Goal: Task Accomplishment & Management: Complete application form

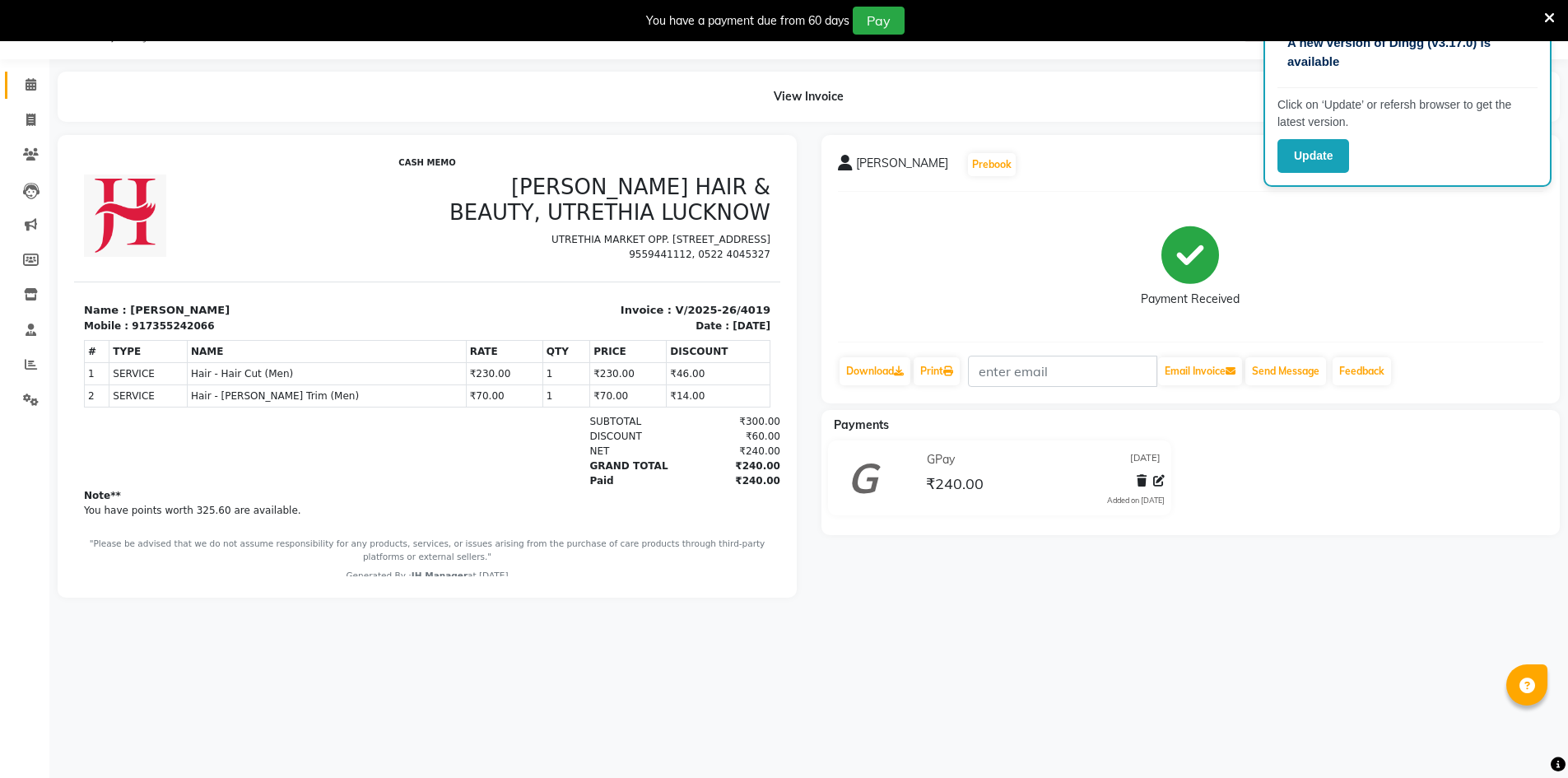
scroll to position [41, 0]
click at [26, 119] on icon at bounding box center [31, 120] width 9 height 13
select select "service"
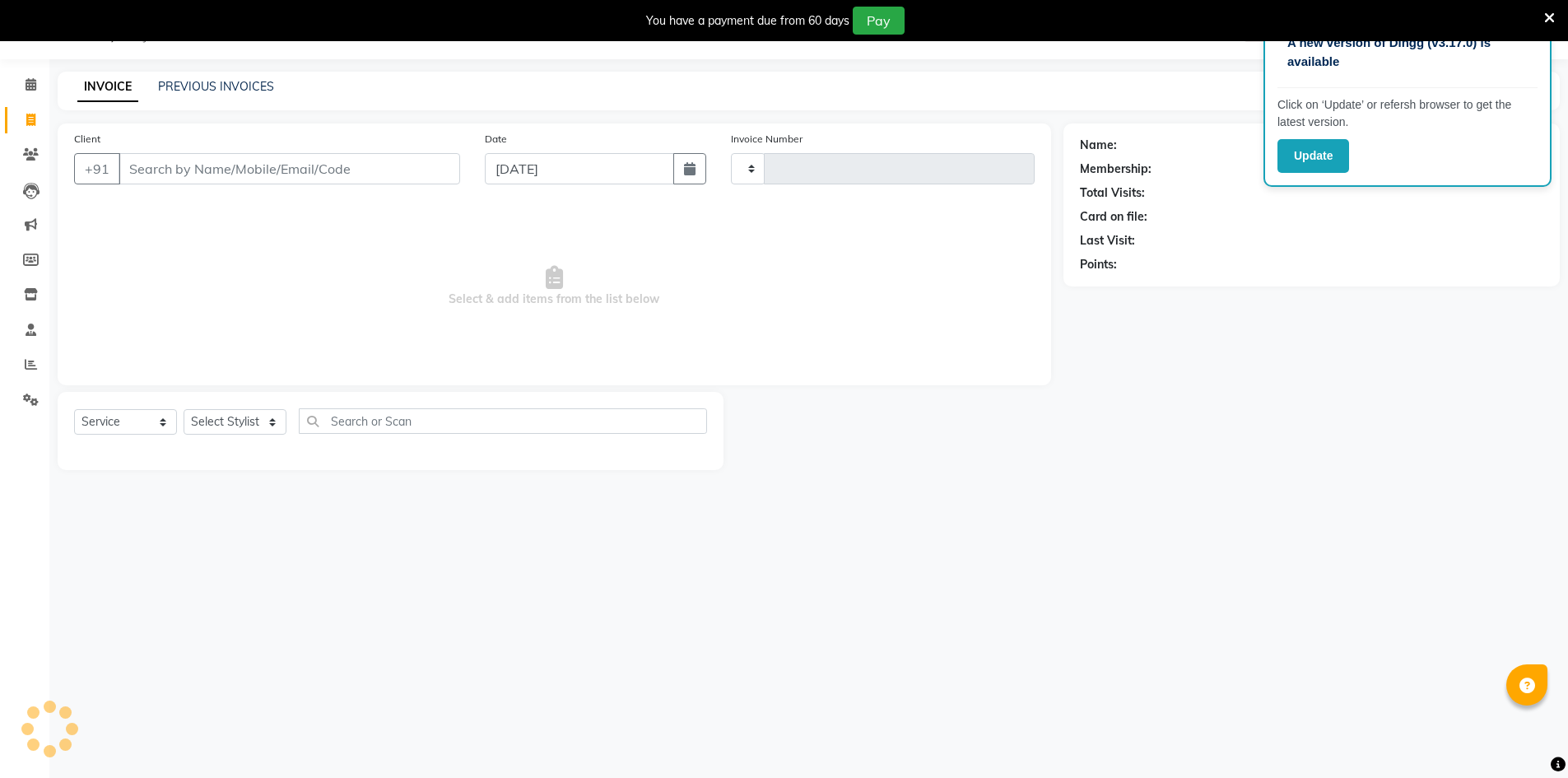
type input "4020"
select select "640"
click at [248, 420] on select "Select Stylist" at bounding box center [235, 422] width 103 height 25
click at [246, 427] on select "Select Stylist" at bounding box center [235, 422] width 103 height 25
click at [246, 427] on select "Select Stylist ADNAN ADVANCE ANJALI ANNU B-WAX [PERSON_NAME] JH Manager MEMBERS…" at bounding box center [235, 422] width 103 height 25
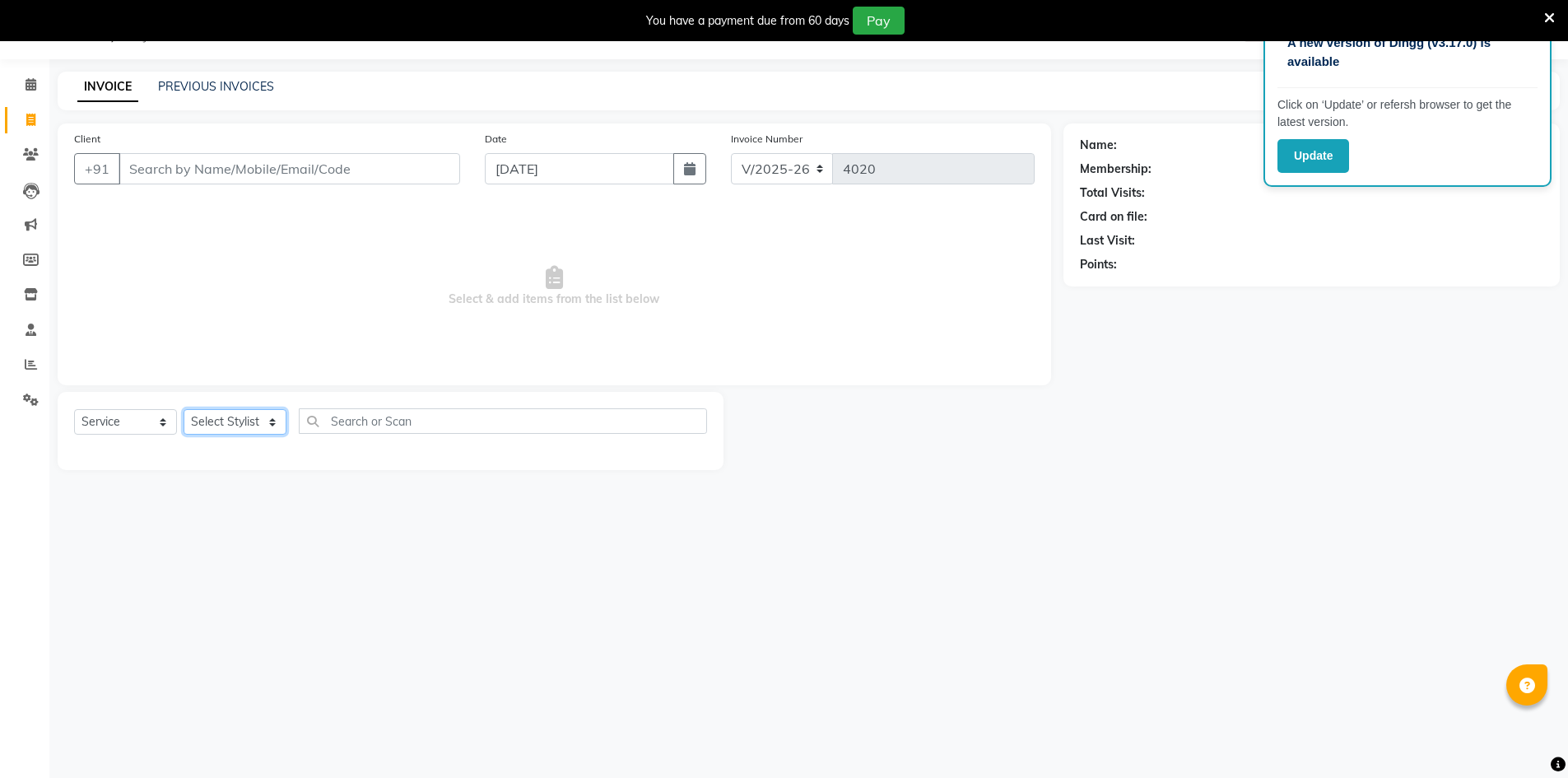
select select "9206"
click at [184, 409] on select "Select Stylist ADNAN ADVANCE ANJALI ANNU B-WAX [PERSON_NAME] JH Manager MEMBERS…" at bounding box center [235, 422] width 103 height 25
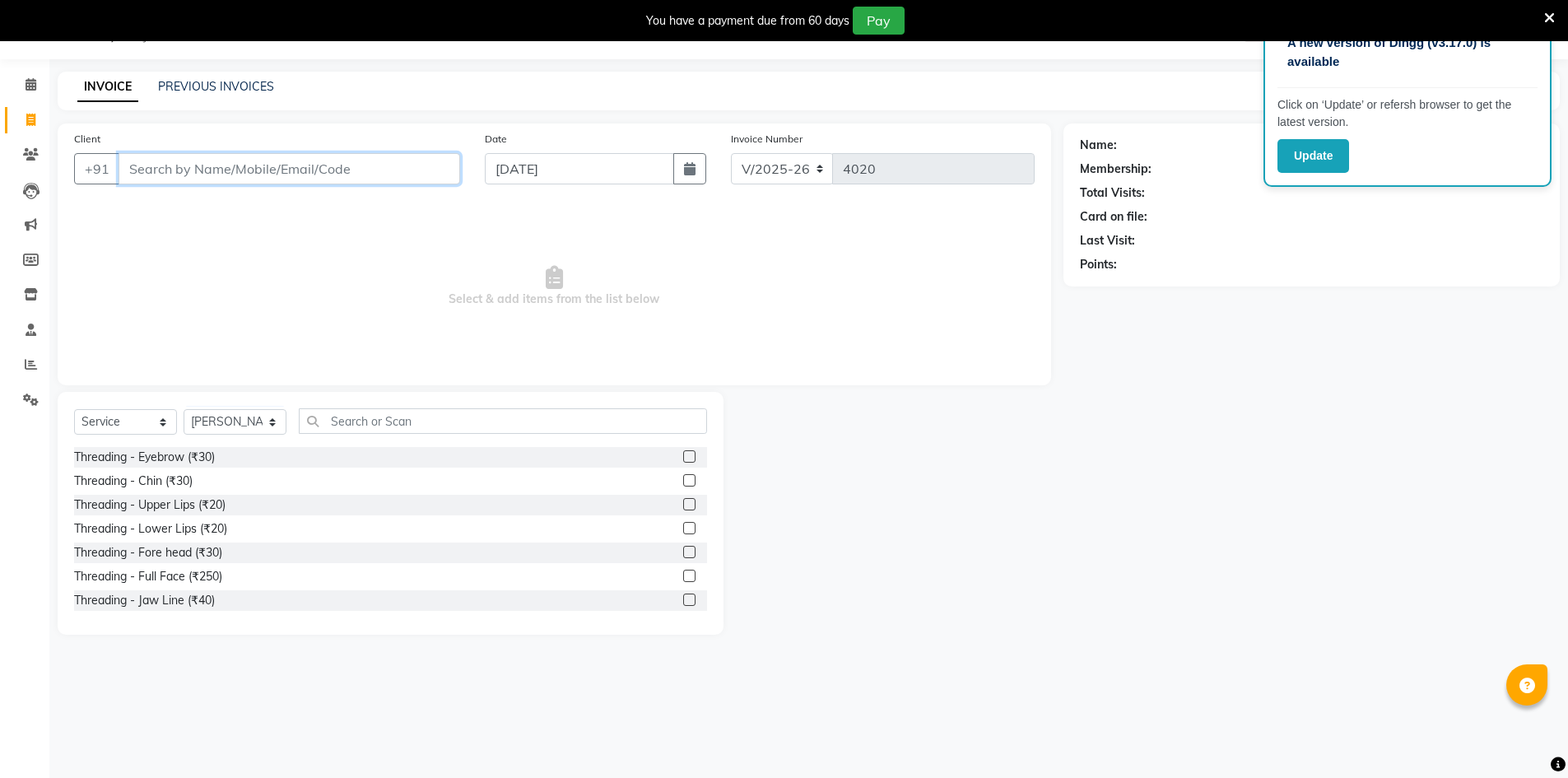
click at [326, 166] on input "Client" at bounding box center [289, 168] width 342 height 31
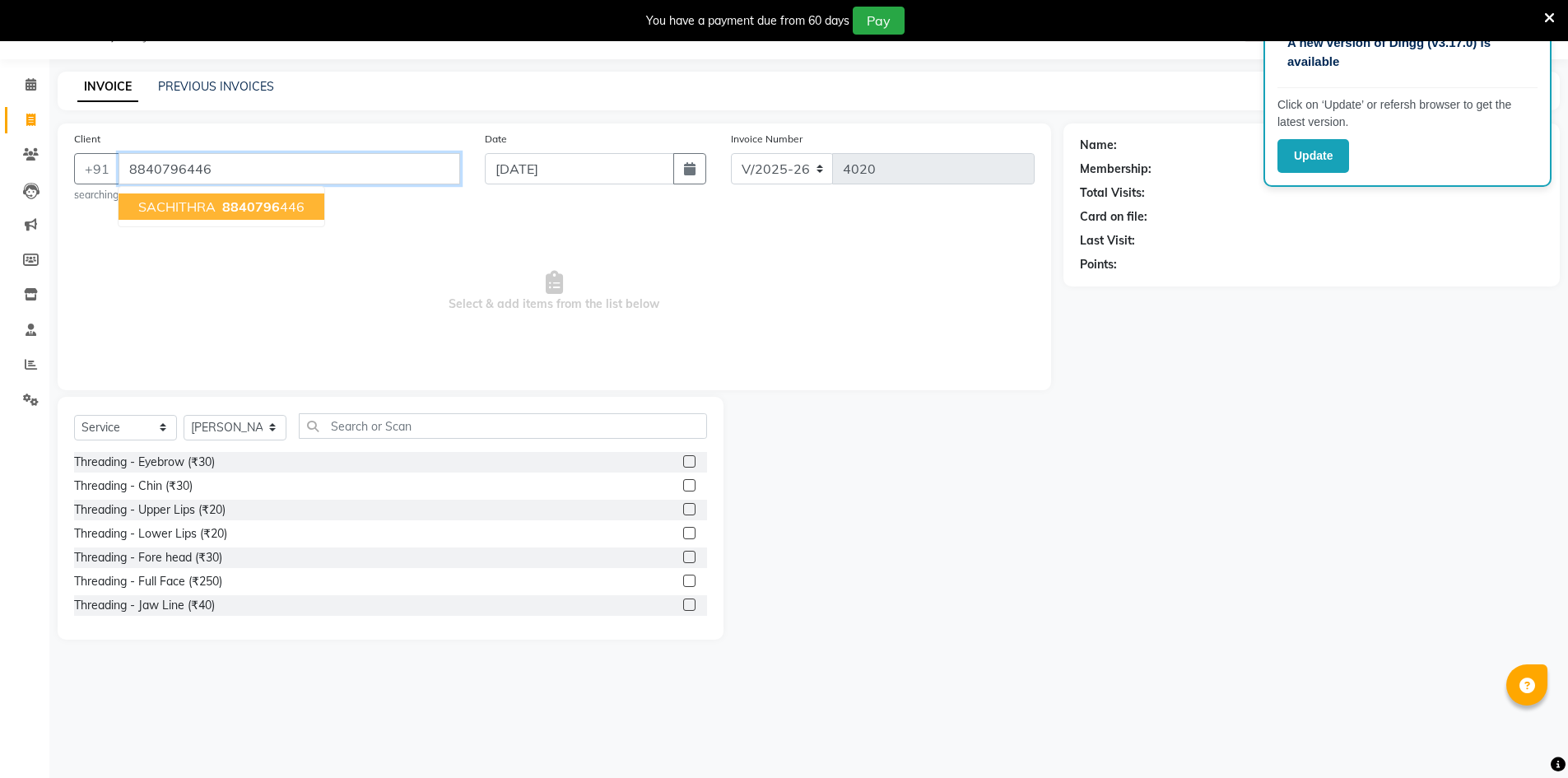
type input "8840796446"
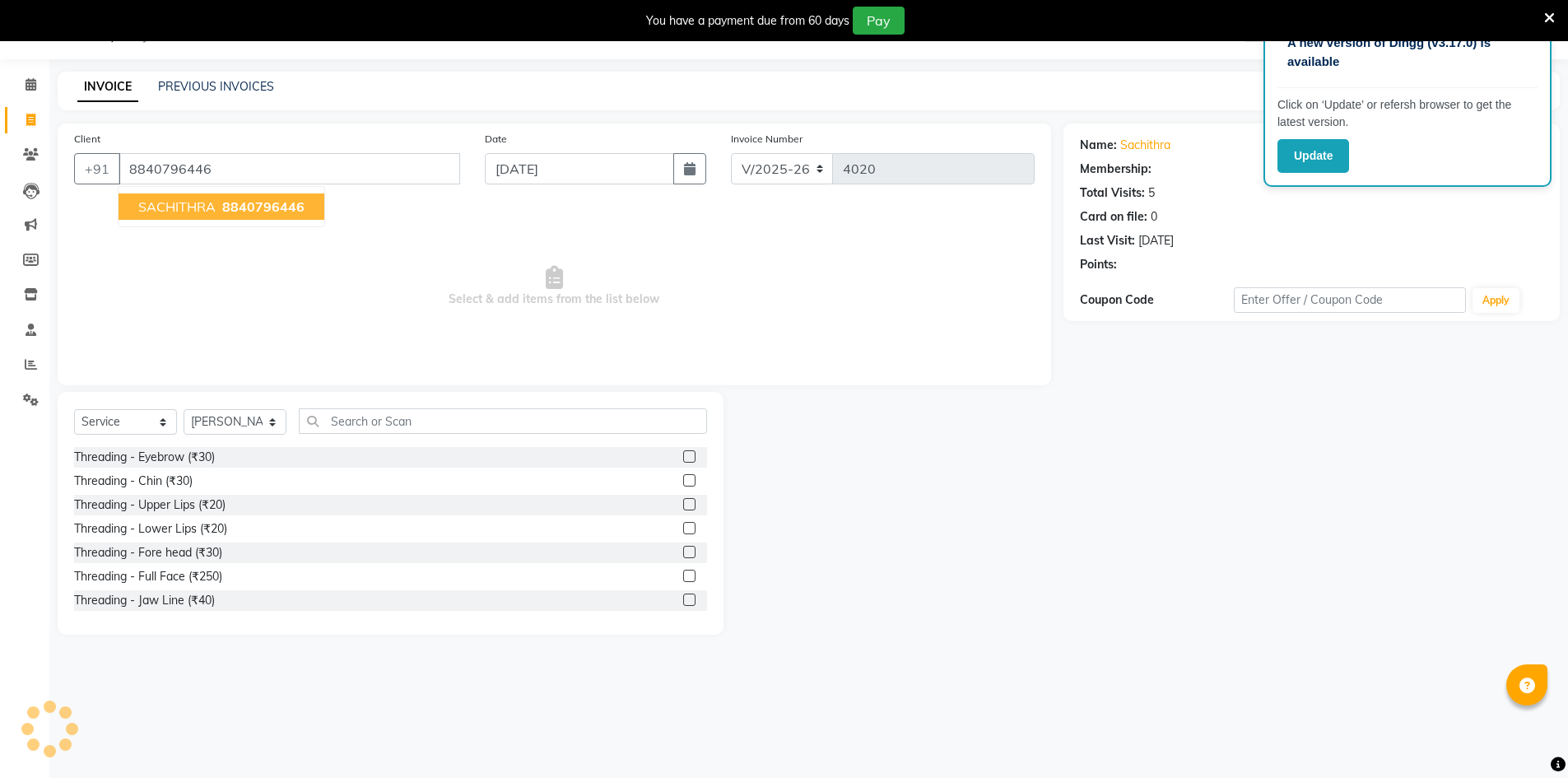
select select "1: Object"
click at [195, 212] on span "SACHITHRA" at bounding box center [176, 207] width 77 height 16
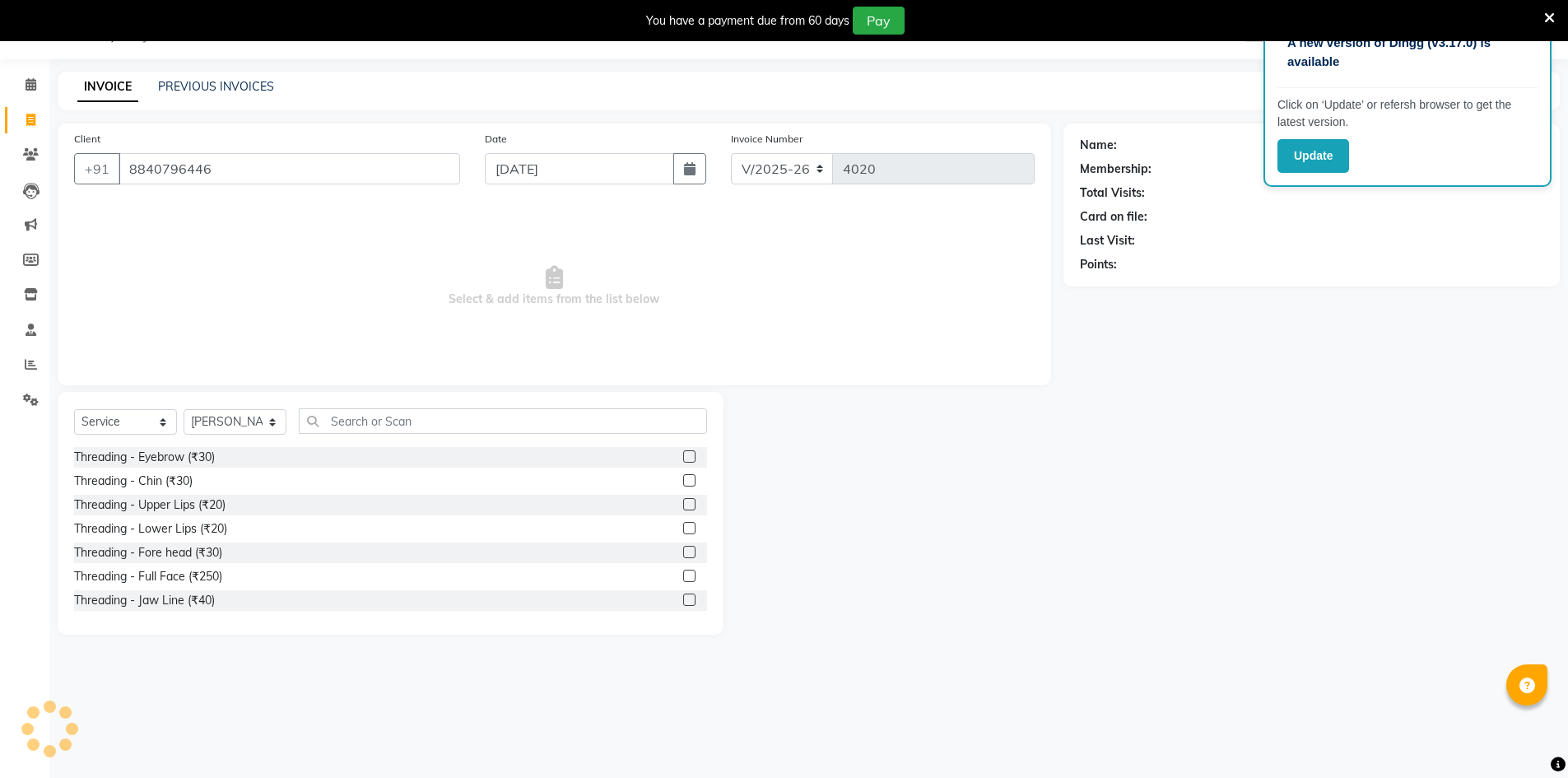
select select "1: Object"
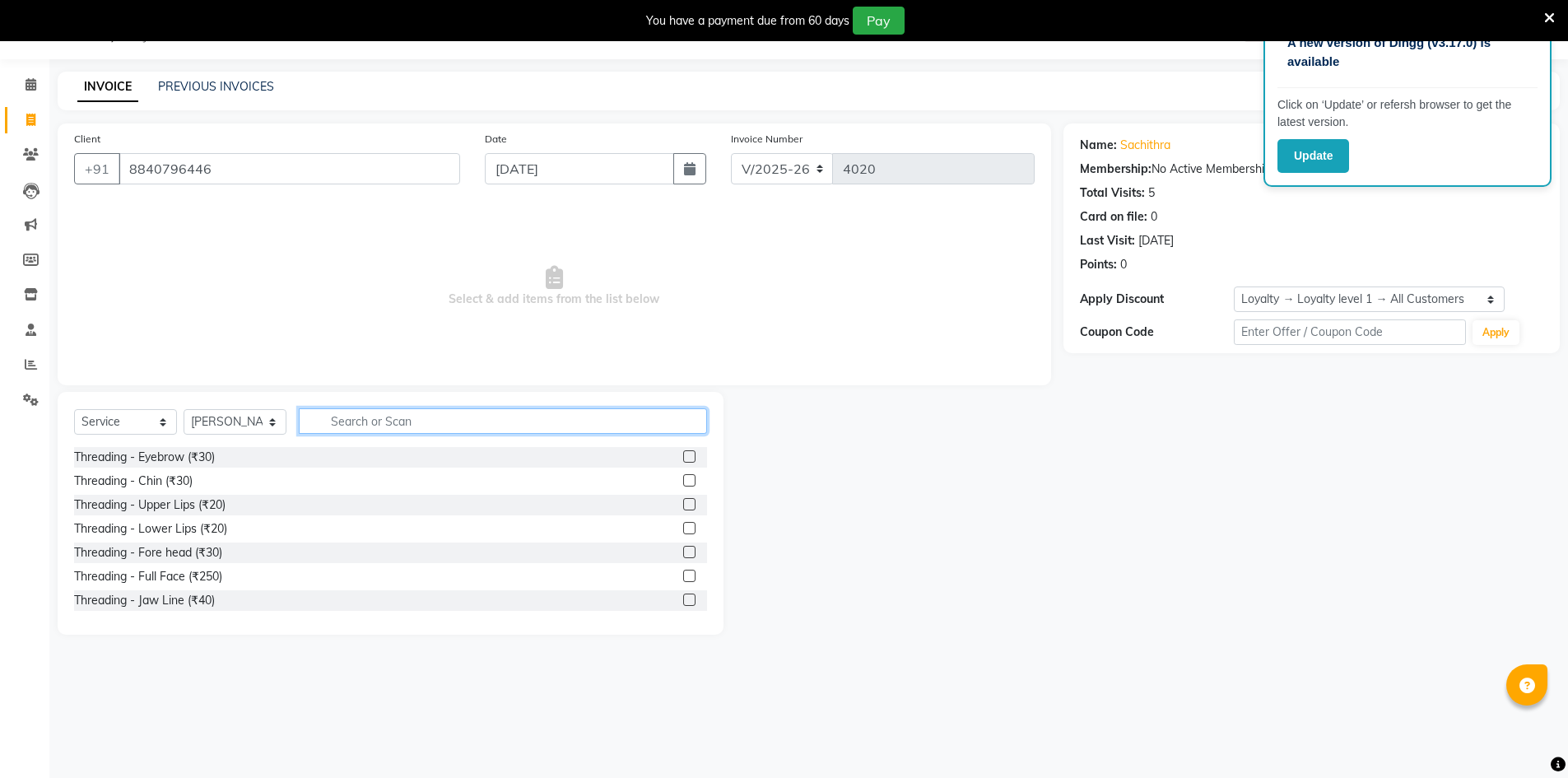
click at [368, 419] on input "text" at bounding box center [502, 421] width 408 height 25
type input "70"
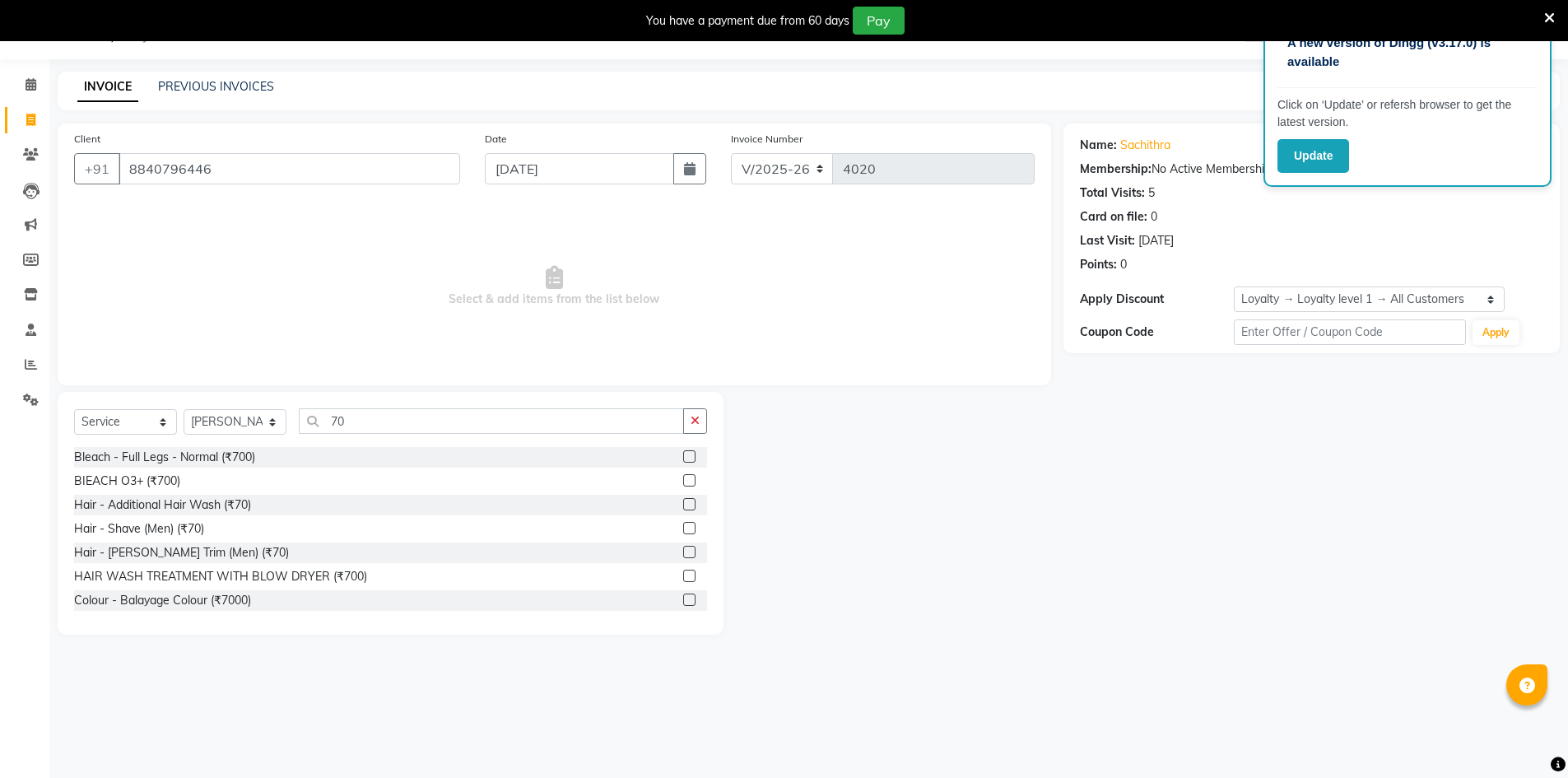
click at [683, 555] on label at bounding box center [689, 552] width 13 height 13
click at [683, 555] on input "checkbox" at bounding box center [689, 553] width 11 height 11
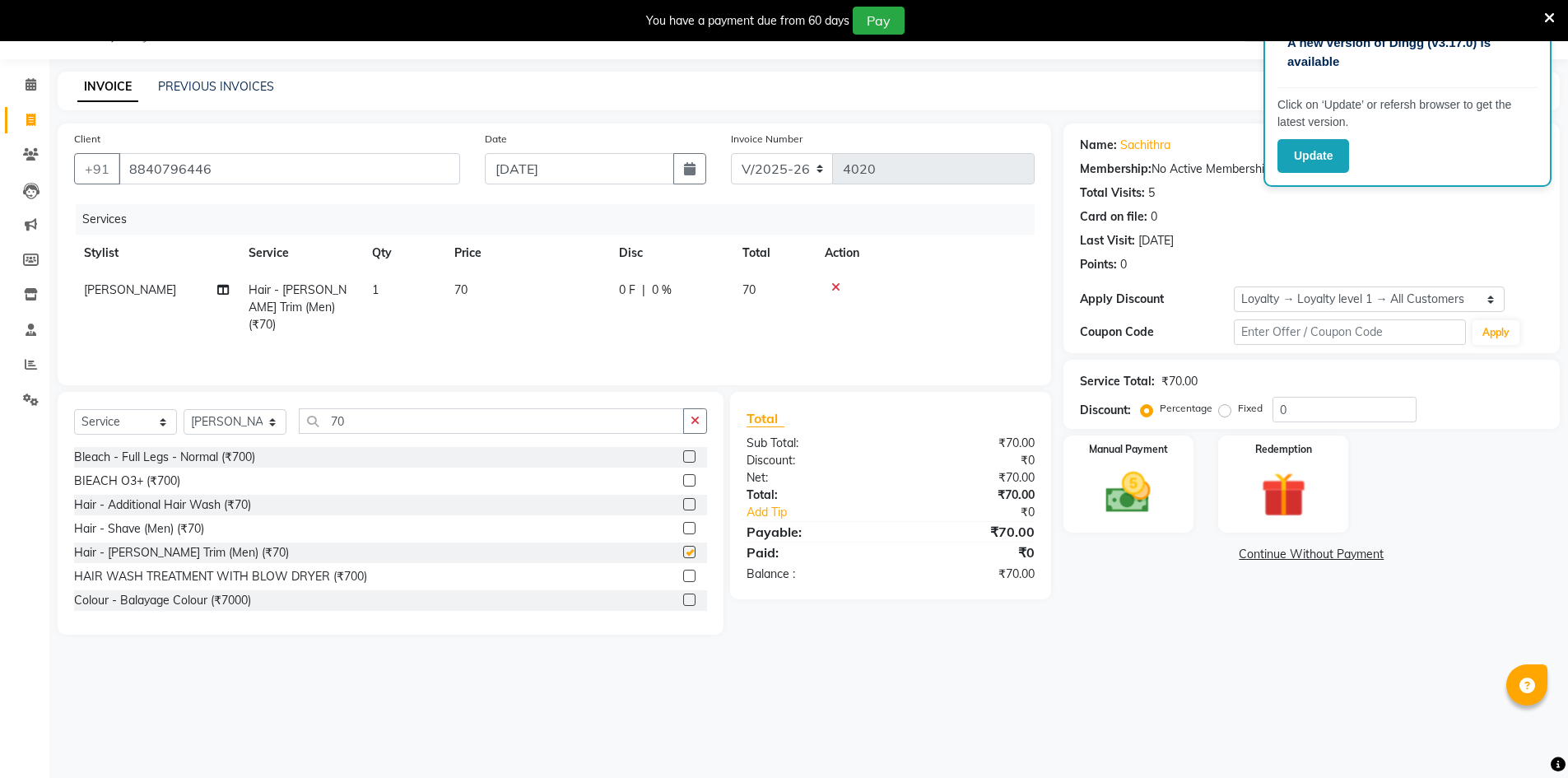
checkbox input "false"
click at [678, 425] on input "70" at bounding box center [490, 421] width 385 height 25
type input "7"
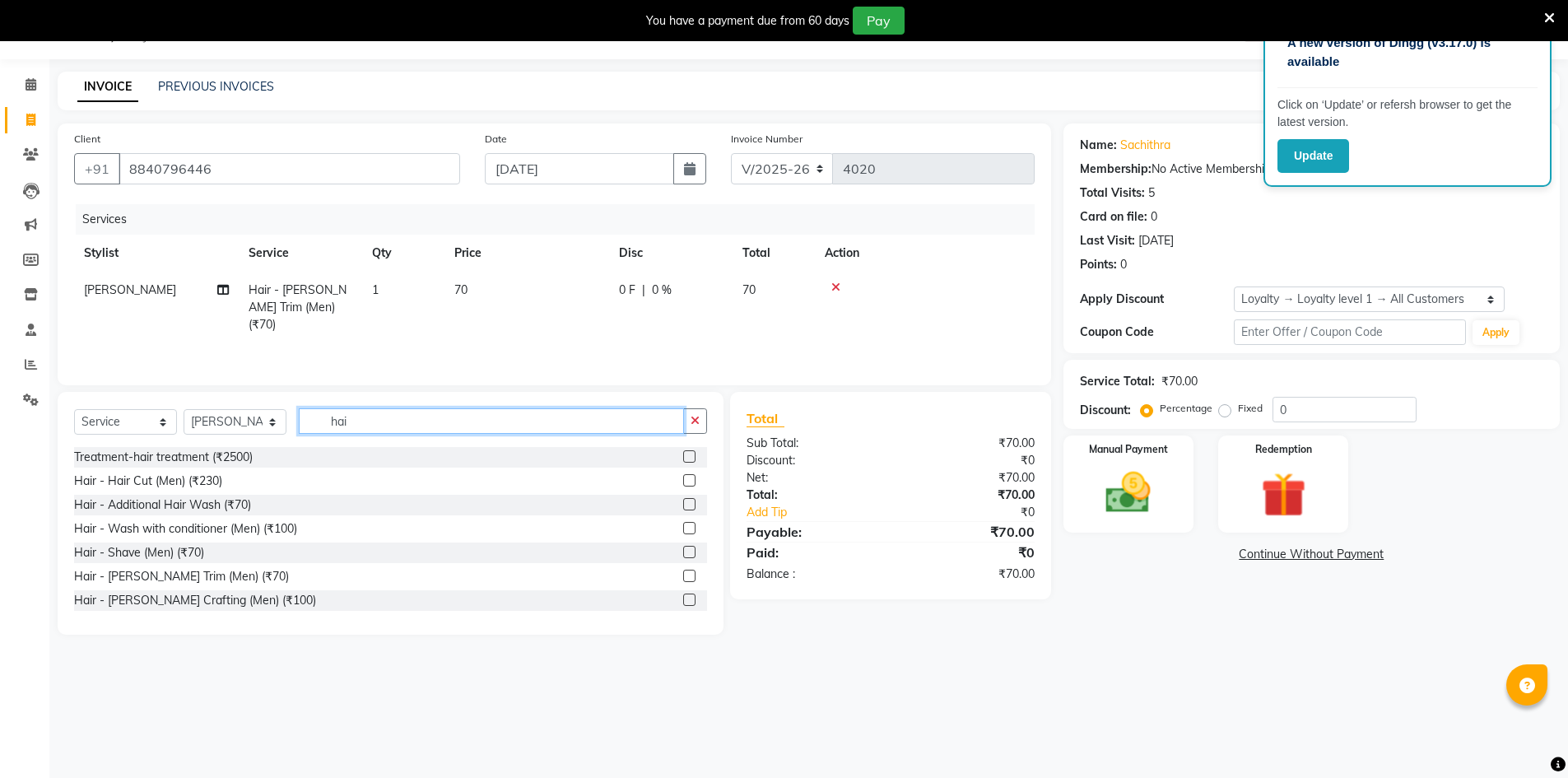
type input "hai"
click at [683, 479] on label at bounding box center [689, 480] width 13 height 13
click at [683, 479] on input "checkbox" at bounding box center [689, 481] width 11 height 11
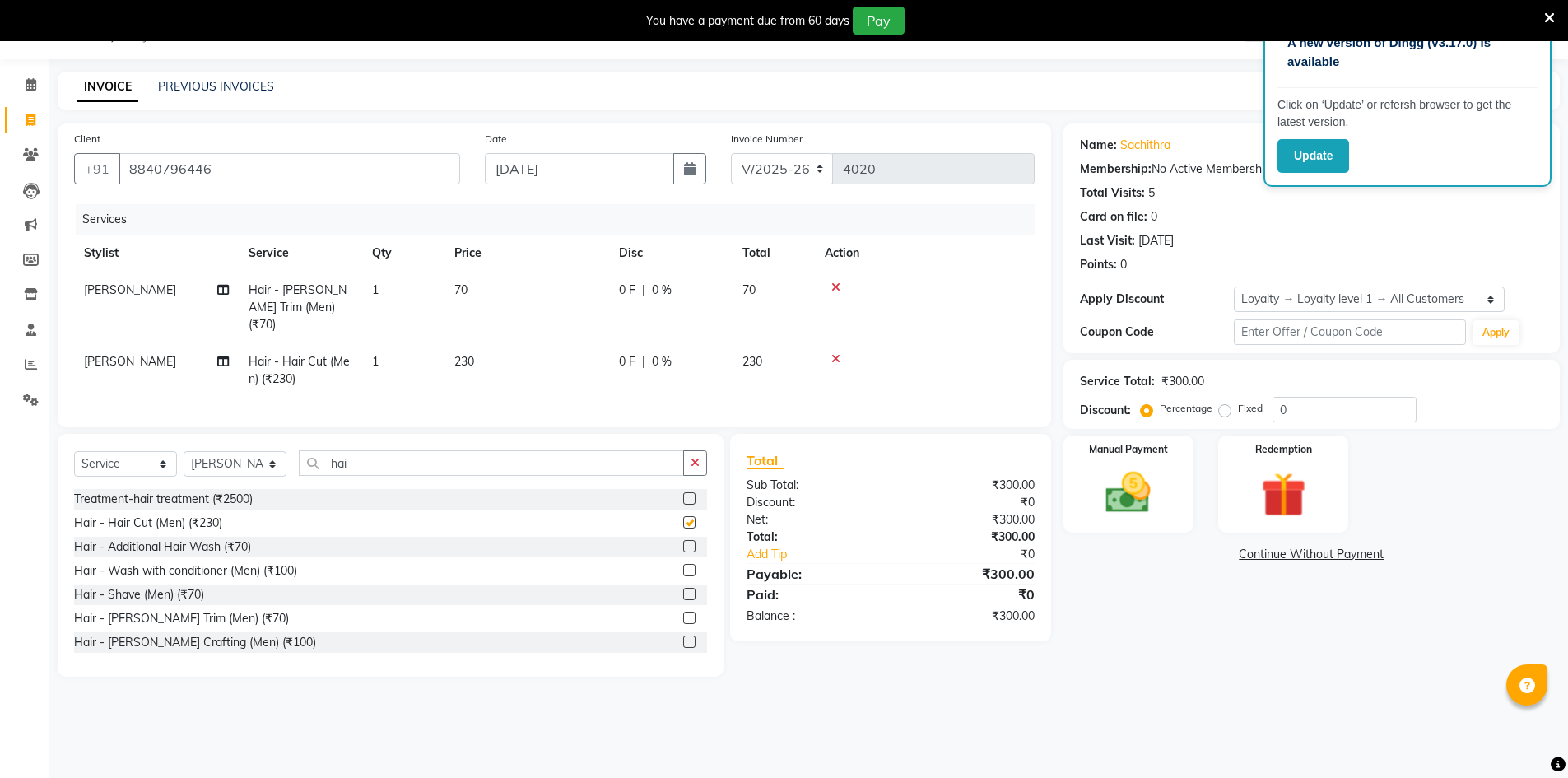
checkbox input "false"
click at [695, 457] on icon "button" at bounding box center [695, 462] width 9 height 12
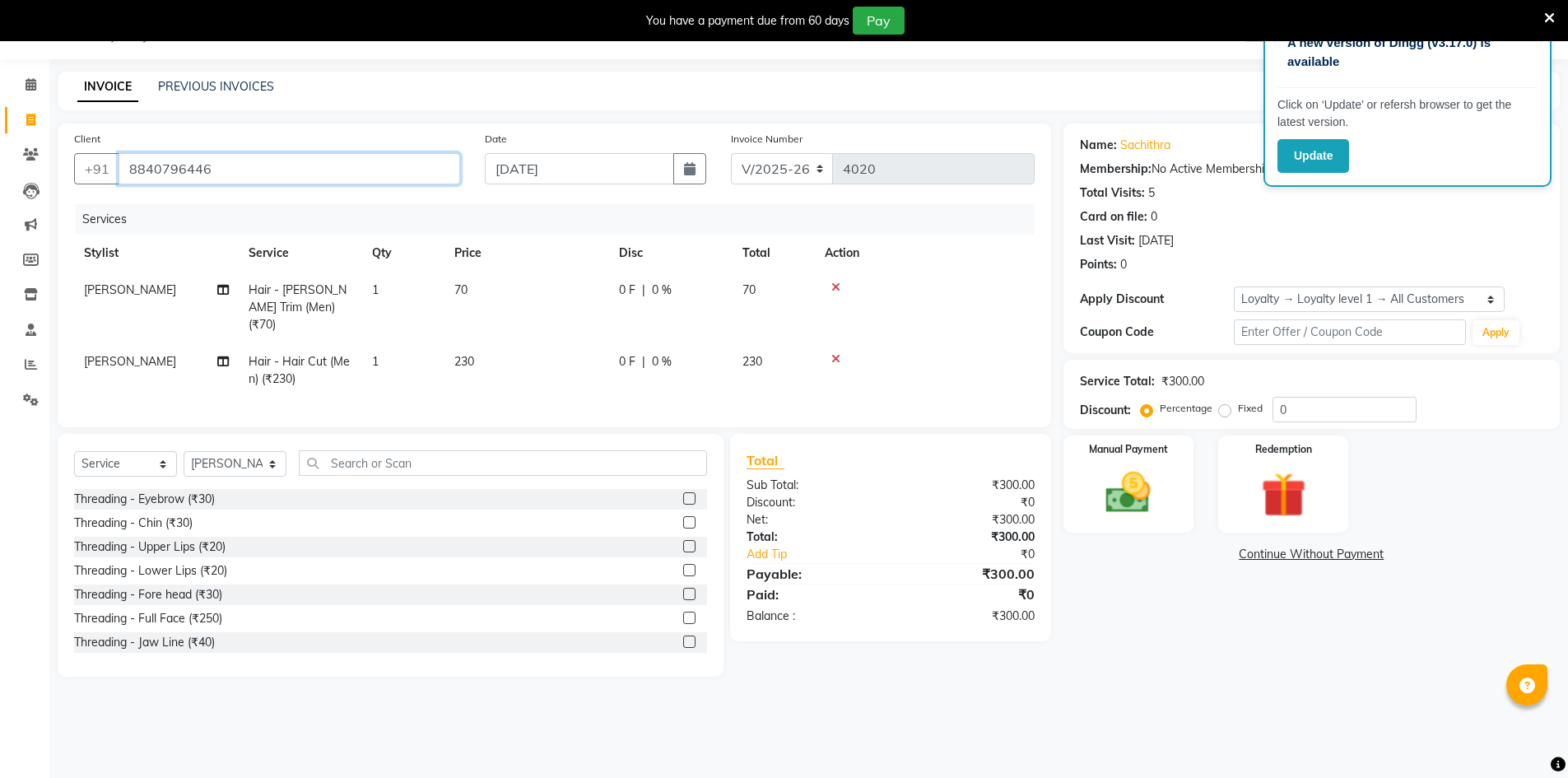
click at [355, 172] on input "8840796446" at bounding box center [289, 168] width 342 height 31
click at [1115, 472] on img at bounding box center [1128, 492] width 75 height 54
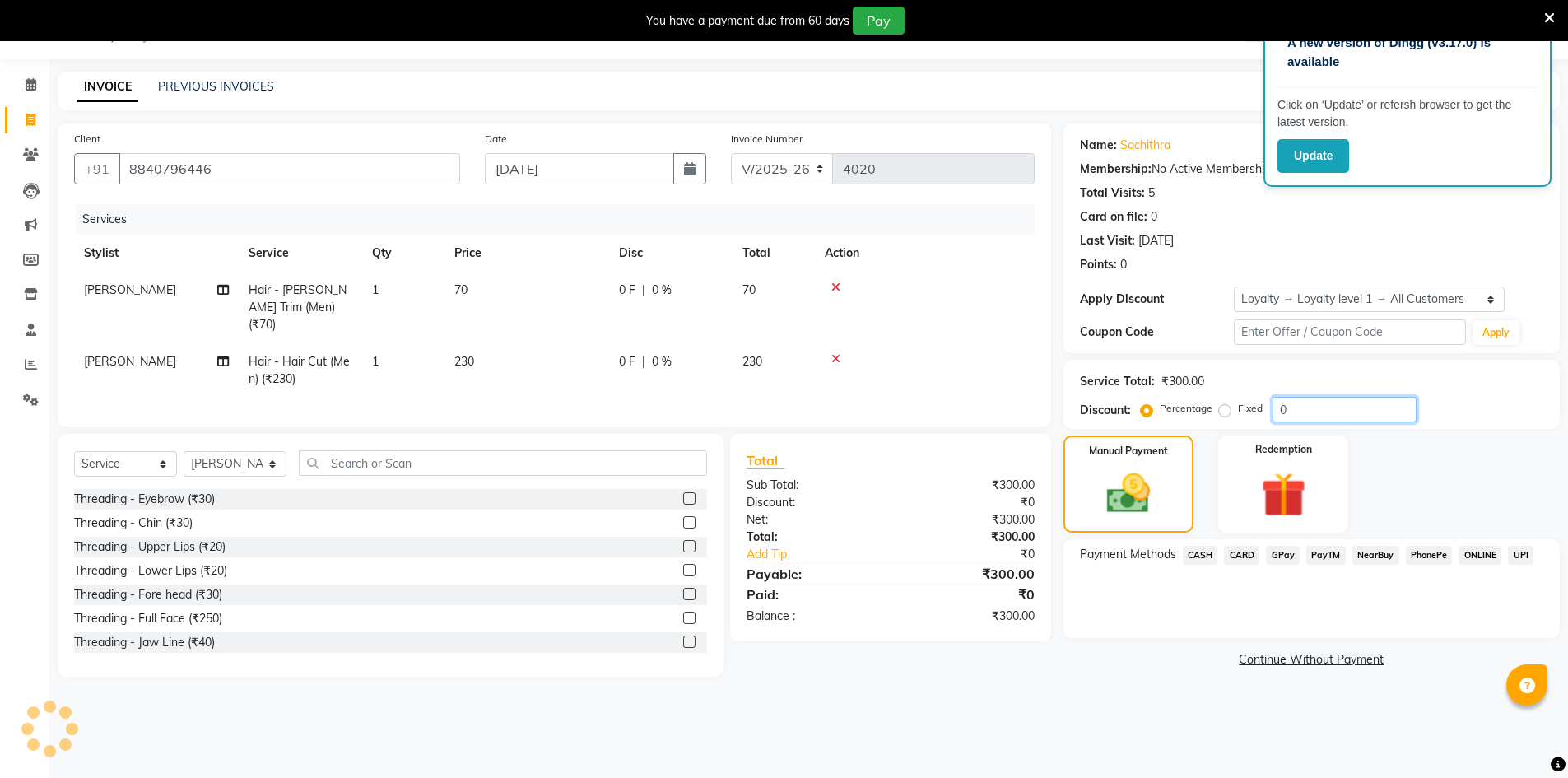
click at [1332, 411] on input "0" at bounding box center [1344, 409] width 144 height 25
click at [263, 167] on input "8840796446" at bounding box center [289, 168] width 342 height 31
click at [256, 171] on input "8840796446" at bounding box center [289, 168] width 342 height 31
click at [240, 176] on input "8840796446" at bounding box center [289, 168] width 342 height 31
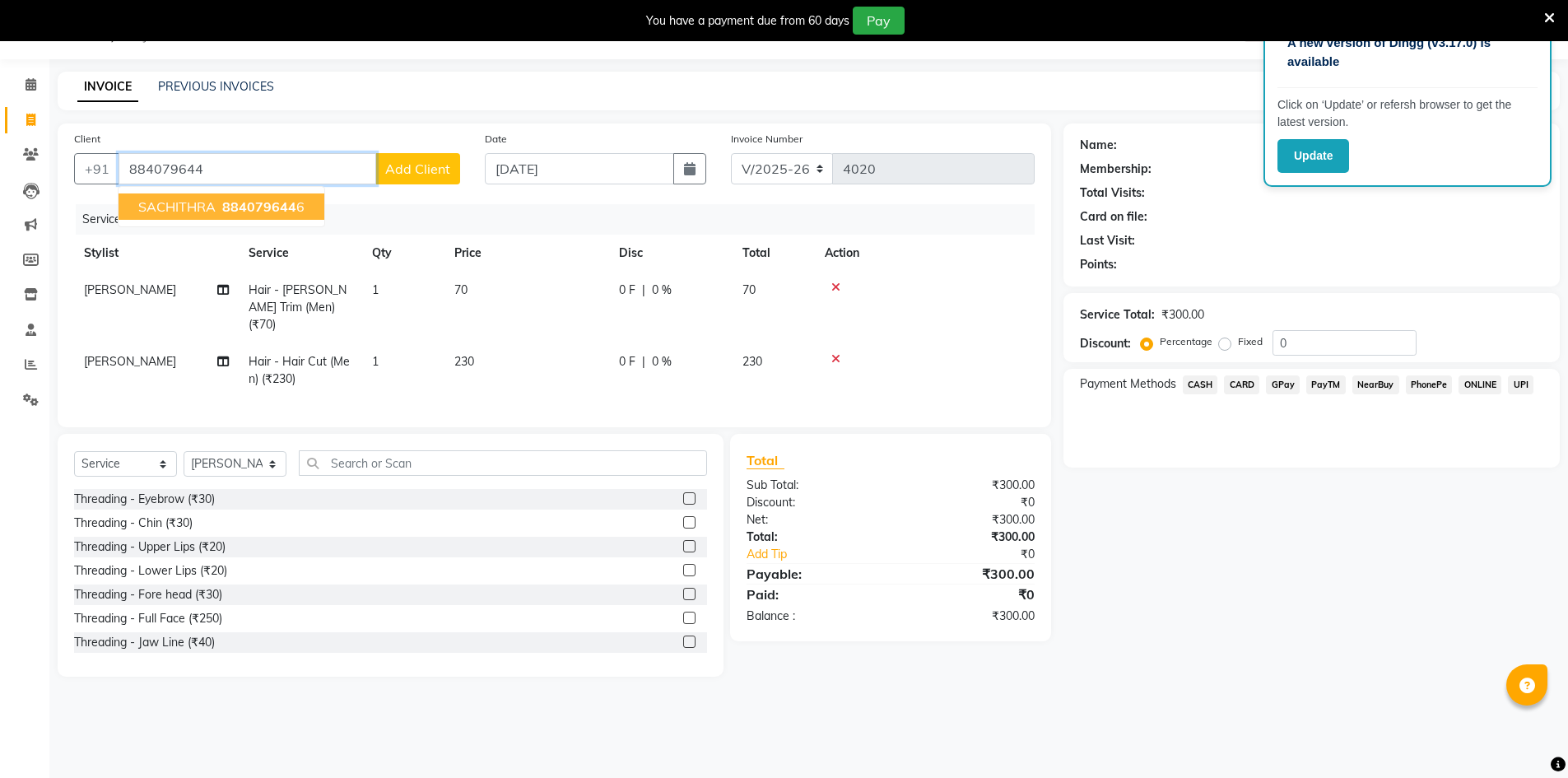
type input "8840796446"
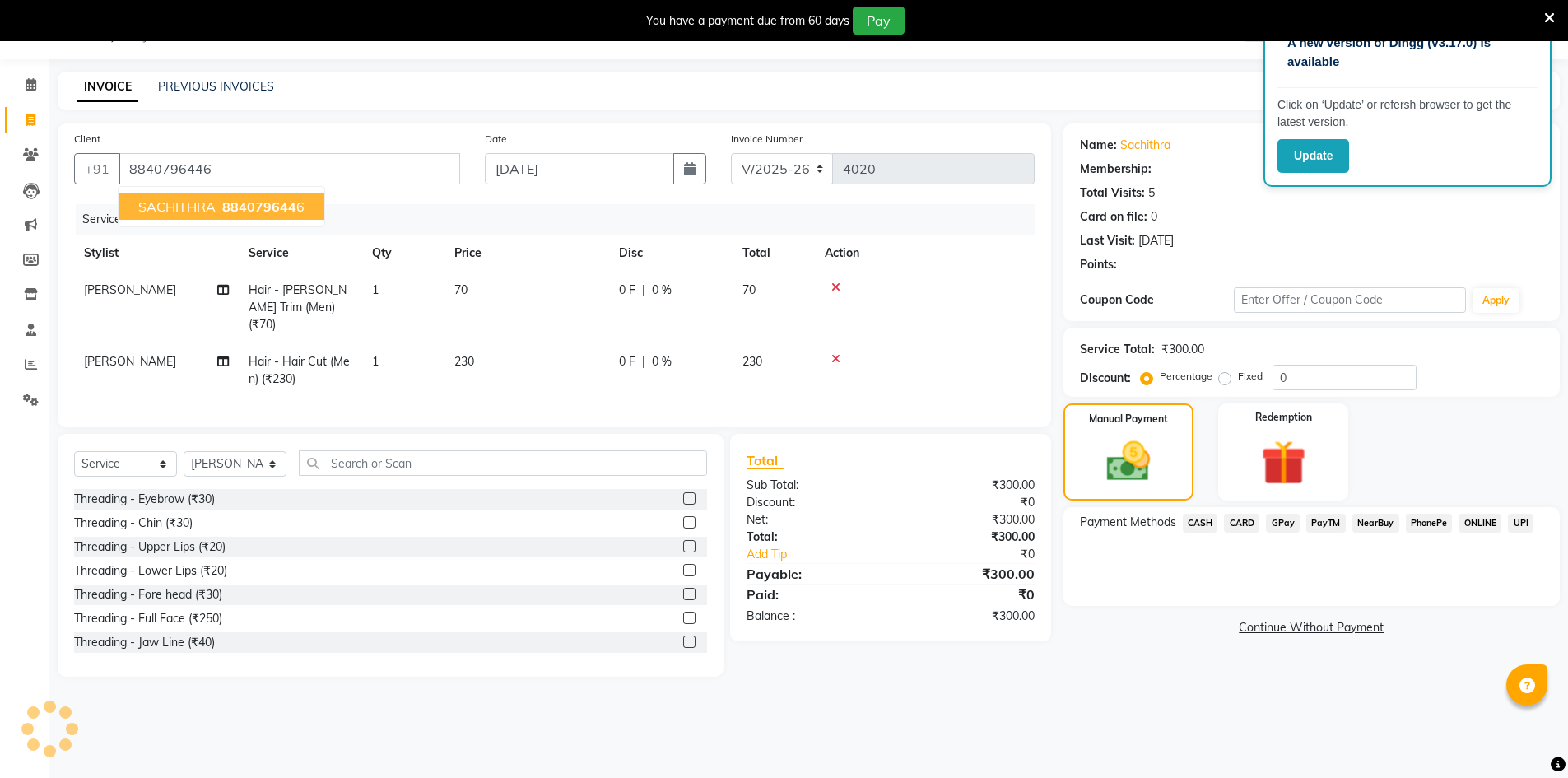
select select "1: Object"
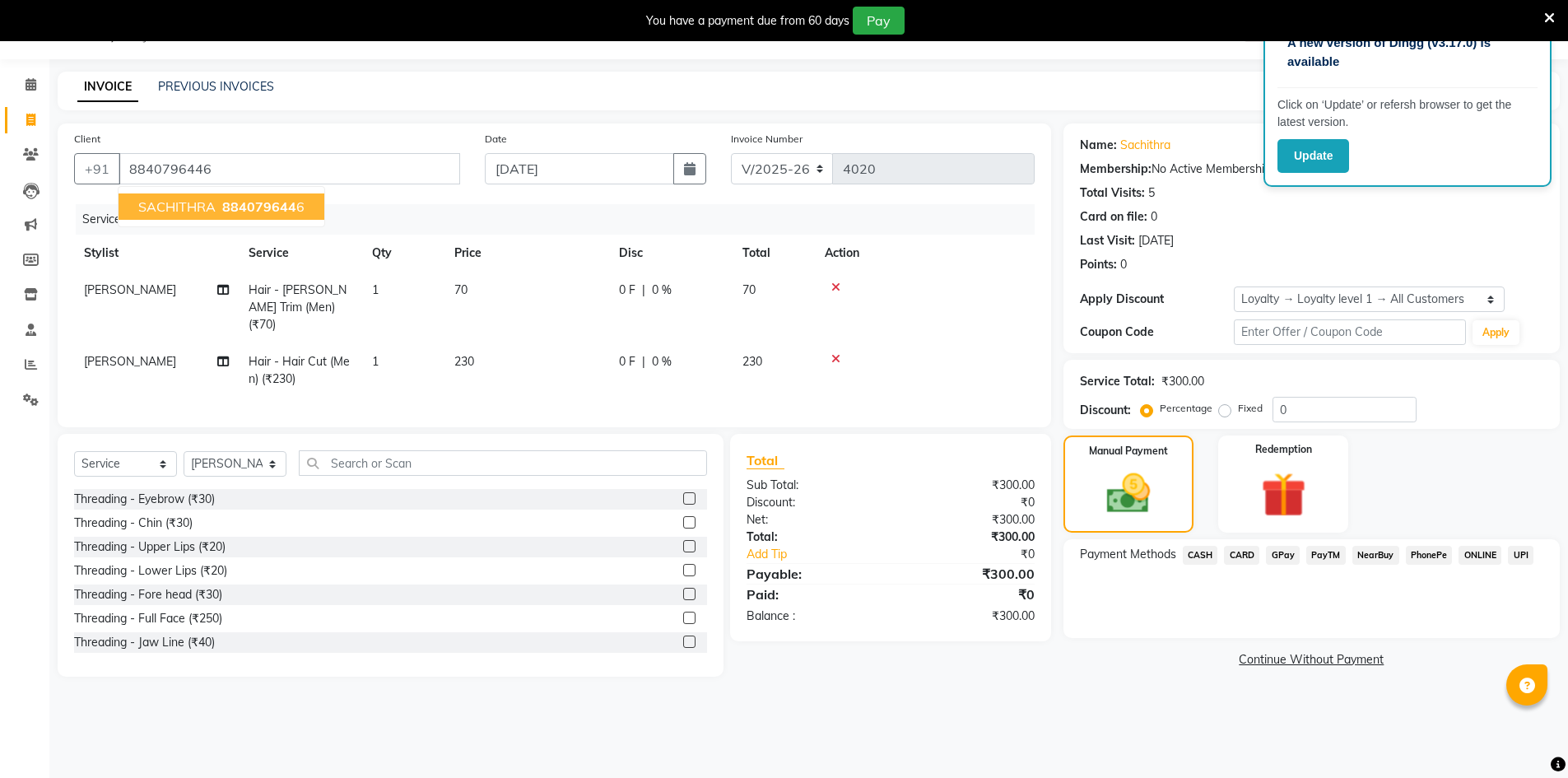
click at [212, 212] on span "SACHITHRA" at bounding box center [176, 207] width 77 height 16
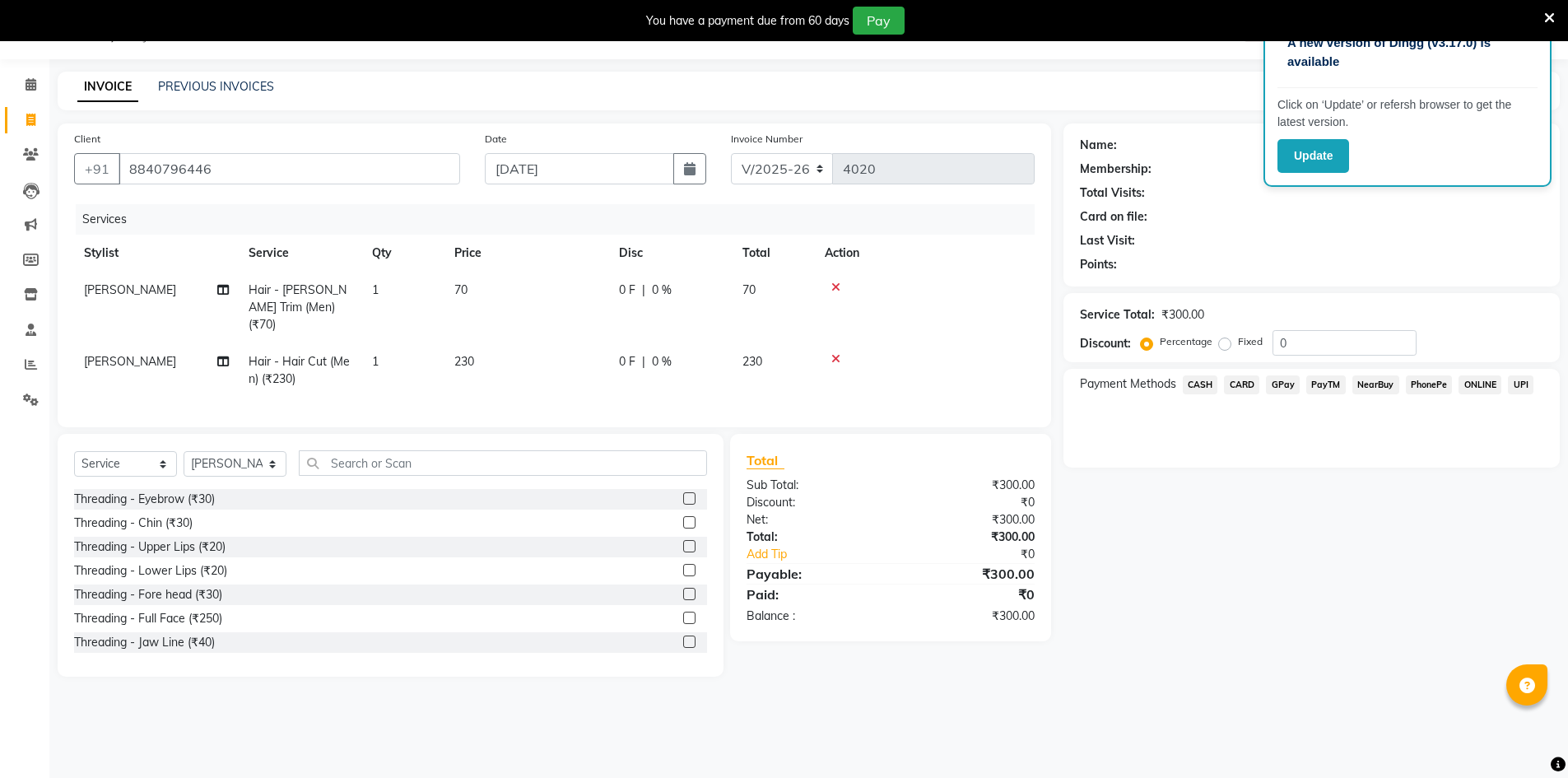
select select "1: Object"
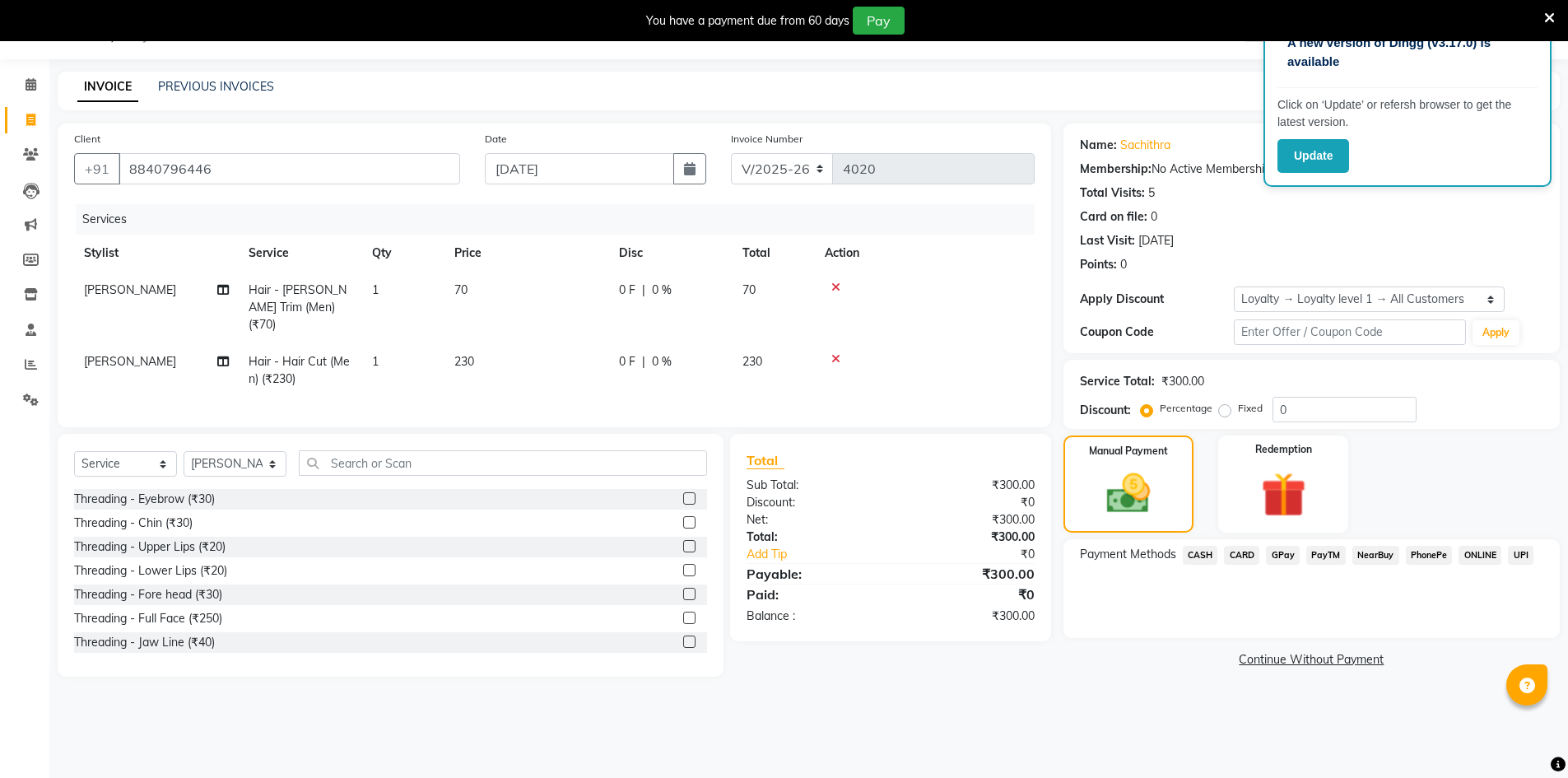
click at [1207, 557] on span "CASH" at bounding box center [1200, 555] width 35 height 19
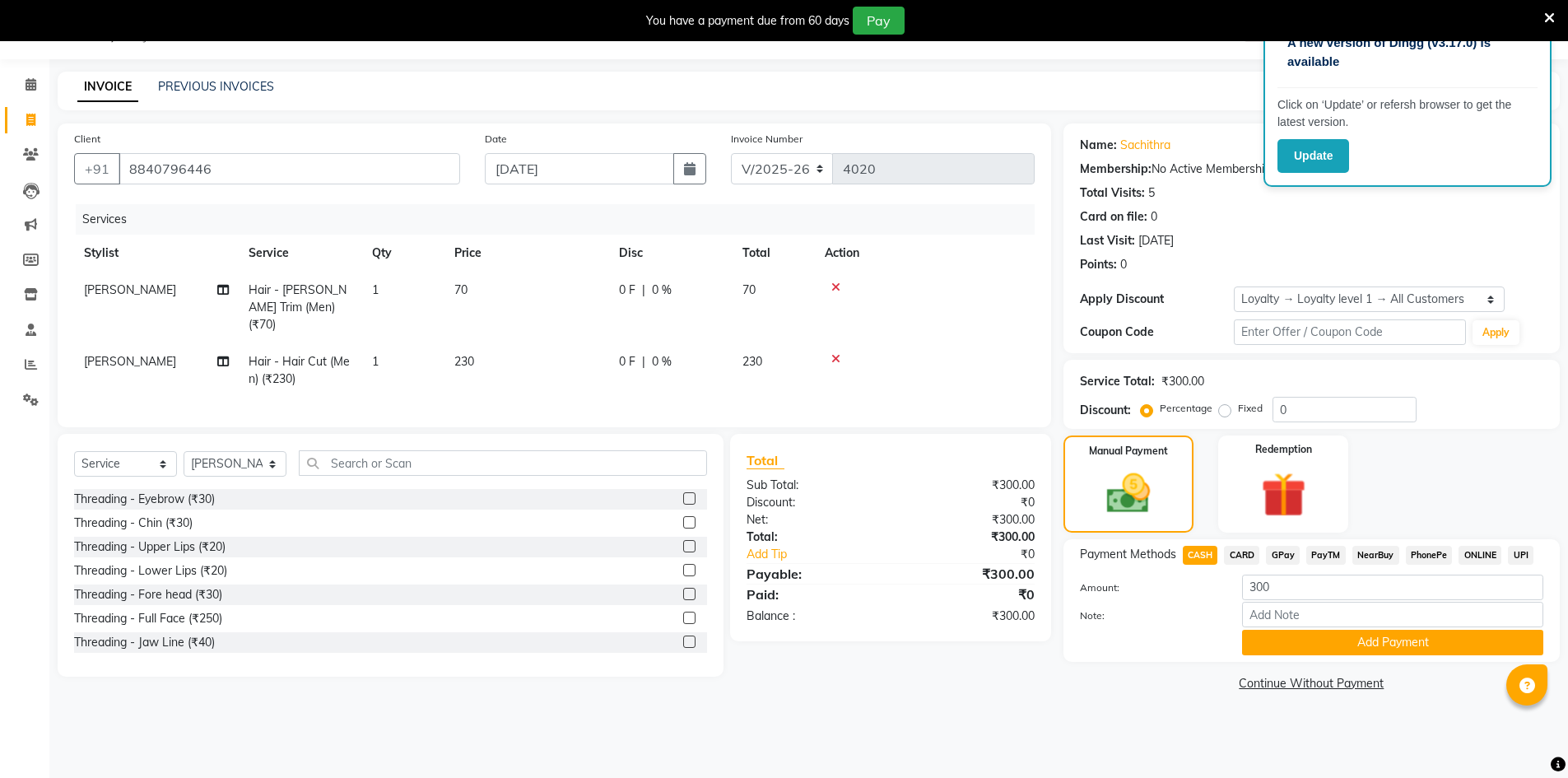
click at [1281, 552] on span "GPay" at bounding box center [1282, 555] width 34 height 19
click at [1379, 640] on button "Add Payment" at bounding box center [1392, 642] width 301 height 25
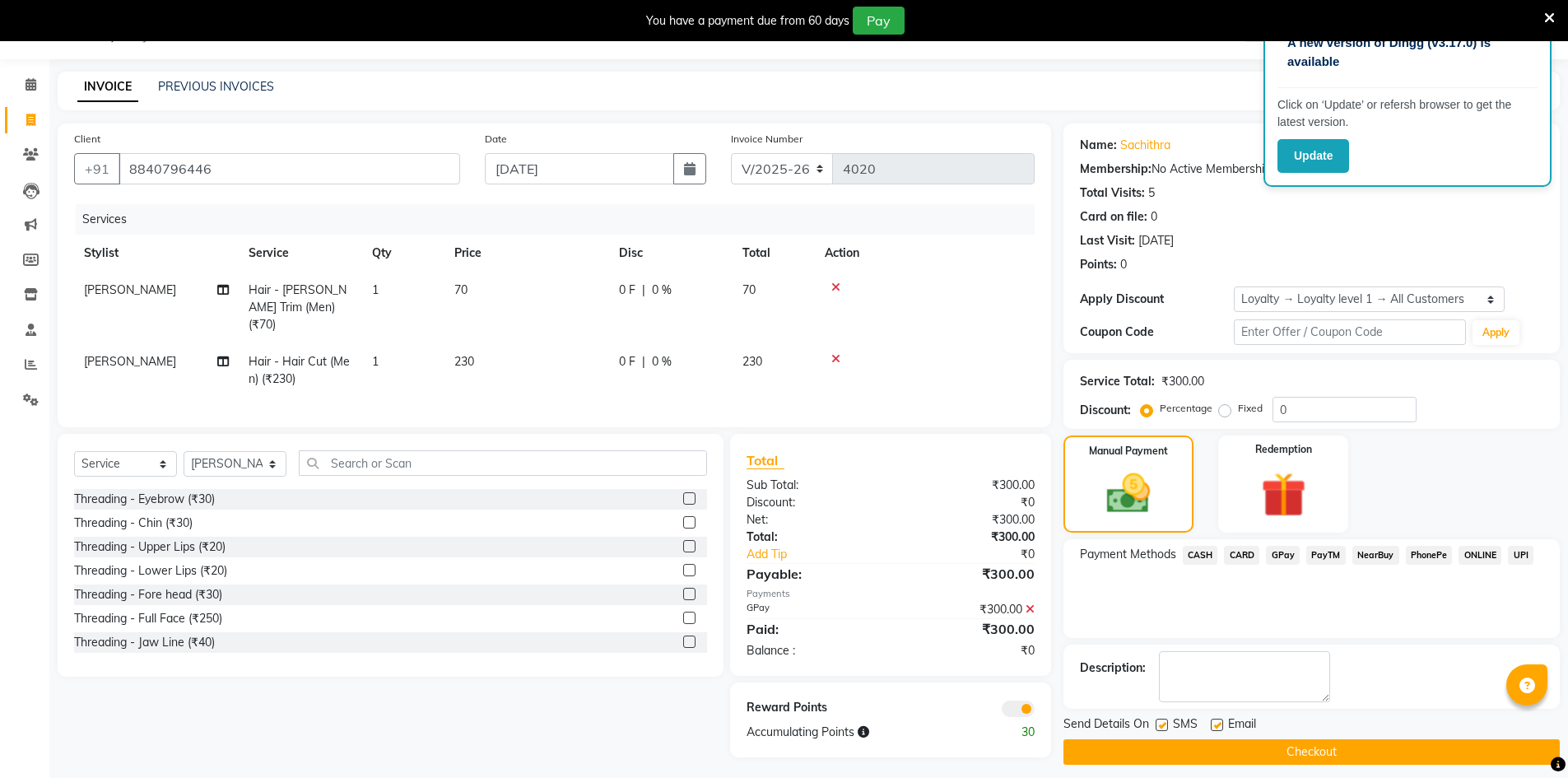
scroll to position [53, 0]
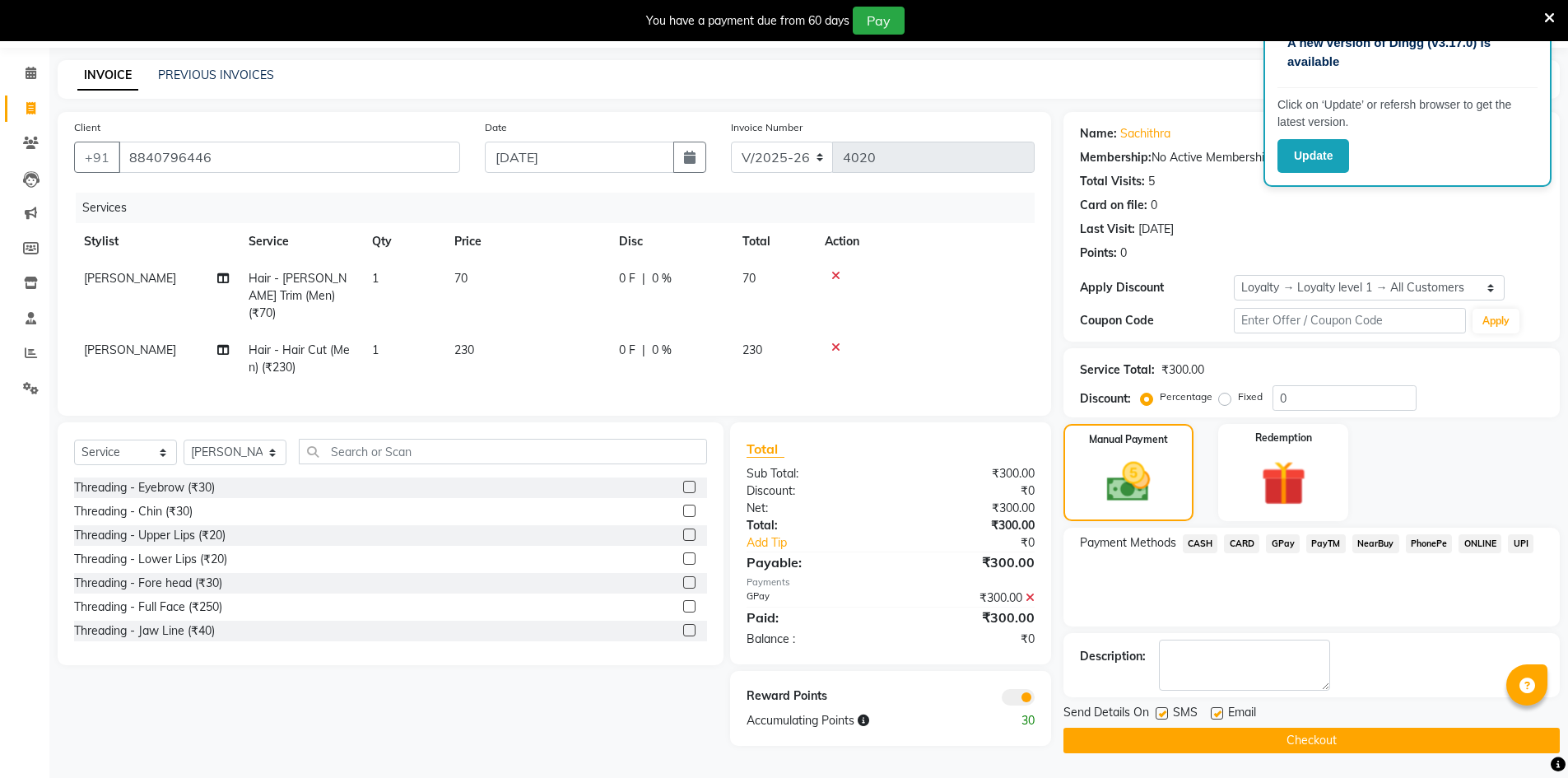
click at [1292, 747] on button "Checkout" at bounding box center [1312, 741] width 497 height 25
